Goal: Task Accomplishment & Management: Manage account settings

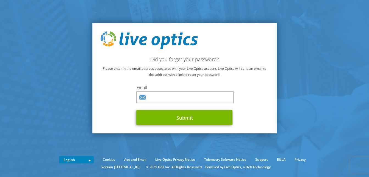
type input "[EMAIL_ADDRESS][DOMAIN_NAME]"
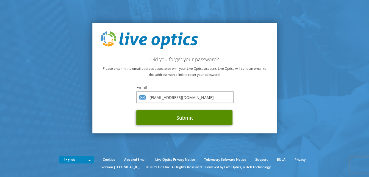
click at [180, 118] on button "Submit" at bounding box center [185, 117] width 96 height 15
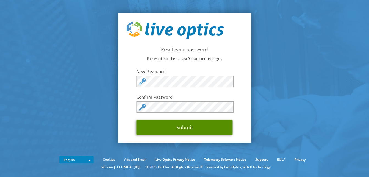
click at [180, 124] on button "Submit" at bounding box center [185, 127] width 96 height 15
